Goal: Navigation & Orientation: Find specific page/section

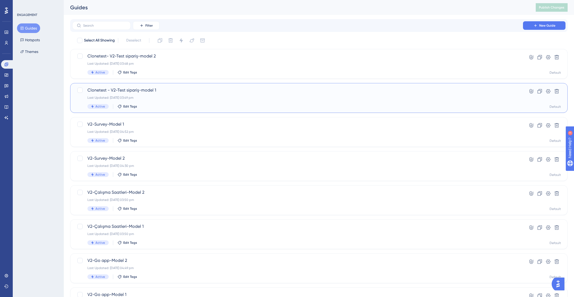
click at [144, 95] on div "Clonetest - V2-Test sipariş-model 1 Last Updated: [DATE] 03:49 pm Active Edit T…" at bounding box center [297, 98] width 421 height 22
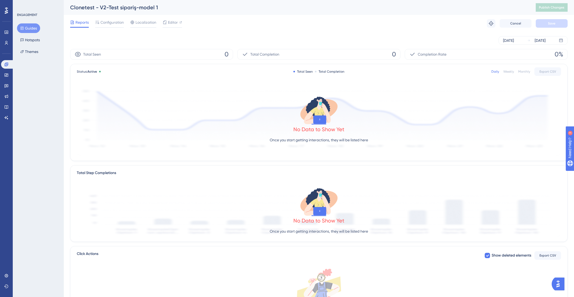
click at [30, 23] on div "ENGAGEMENT Guides Hotspots Themes" at bounding box center [38, 35] width 43 height 44
click at [32, 34] on div "Guides Hotspots Themes" at bounding box center [38, 39] width 43 height 33
click at [31, 26] on button "Guides" at bounding box center [28, 28] width 23 height 10
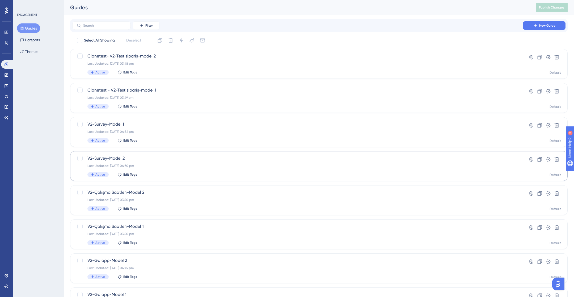
scroll to position [116, 0]
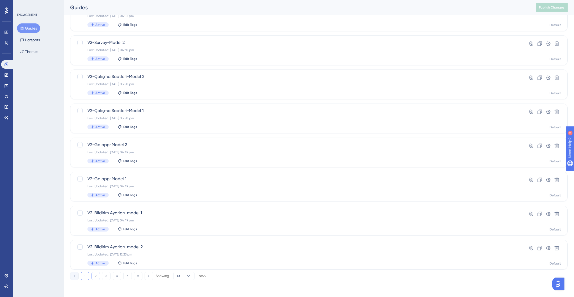
click at [96, 276] on button "2" at bounding box center [95, 275] width 9 height 9
click at [104, 272] on button "3" at bounding box center [106, 275] width 9 height 9
click at [85, 276] on button "1" at bounding box center [85, 275] width 9 height 9
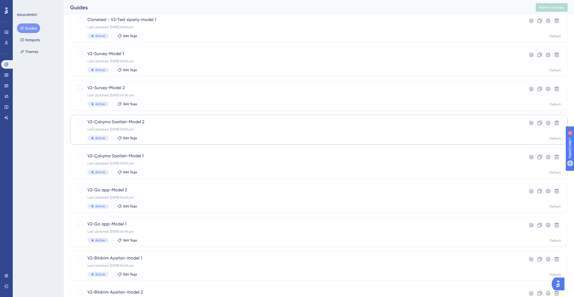
scroll to position [53, 0]
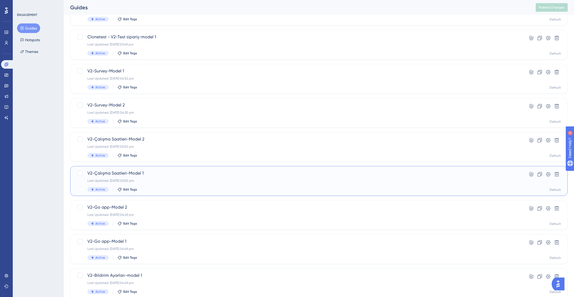
click at [170, 190] on div "Active Edit Tags" at bounding box center [297, 189] width 421 height 5
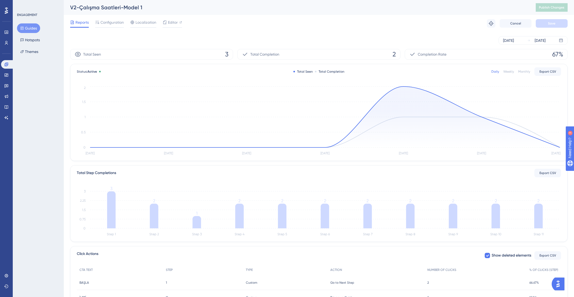
click at [33, 26] on button "Guides" at bounding box center [28, 28] width 23 height 10
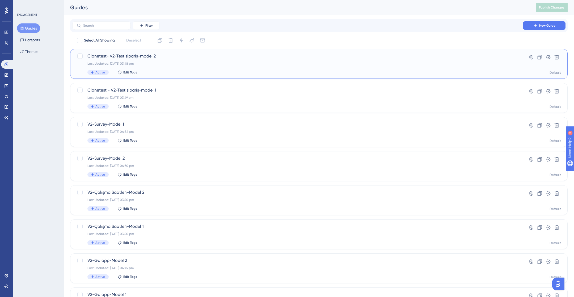
click at [175, 67] on div "Clonetest- V2-Test sipariş-model 2 Last Updated: [DATE] 03:48 pm Active Edit Ta…" at bounding box center [297, 64] width 421 height 22
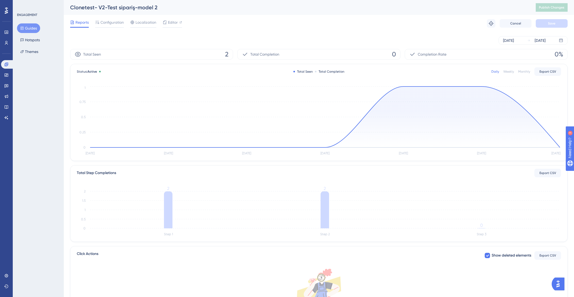
click at [29, 28] on button "Guides" at bounding box center [28, 28] width 23 height 10
